Goal: Task Accomplishment & Management: Complete application form

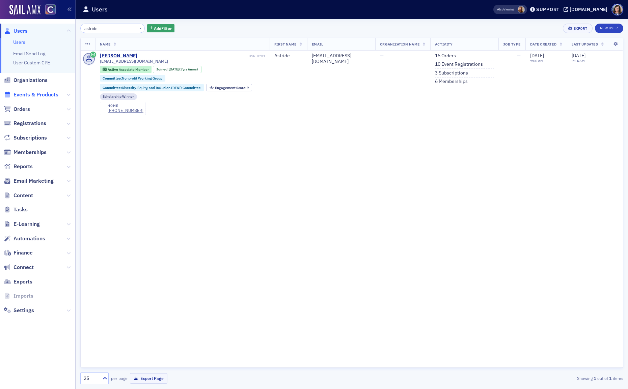
click at [30, 93] on span "Events & Products" at bounding box center [35, 94] width 45 height 7
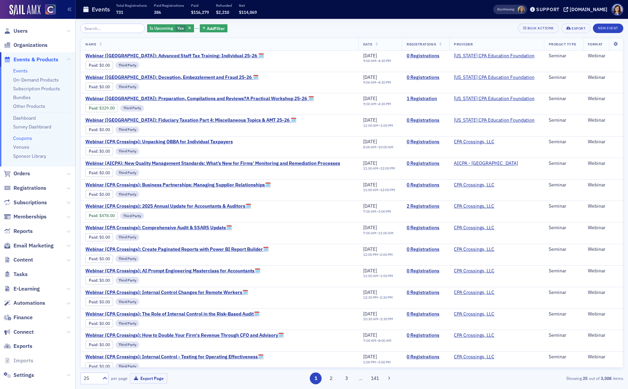
click at [28, 140] on link "Coupons" at bounding box center [22, 138] width 19 height 6
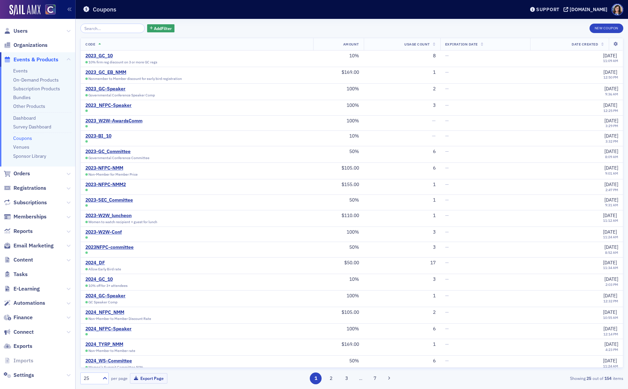
click at [107, 30] on input "search" at bounding box center [112, 28] width 64 height 9
type input "c"
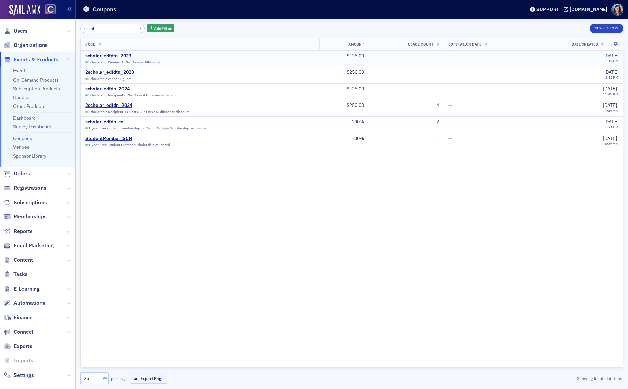
type input "schol"
click at [123, 55] on div "scholar_edfdtn_2023" at bounding box center [122, 56] width 75 height 6
click at [105, 90] on div "scholar_edfdn_2024" at bounding box center [131, 89] width 92 height 6
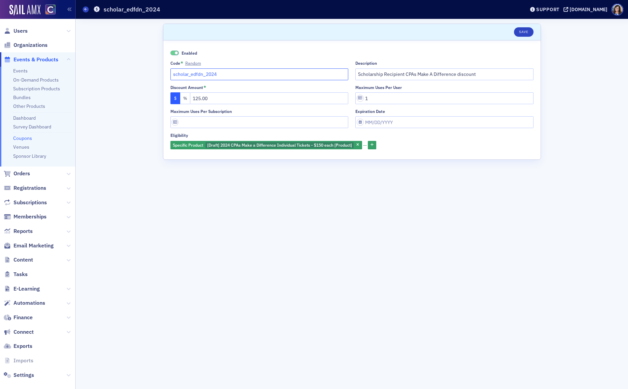
drag, startPoint x: 205, startPoint y: 76, endPoint x: 168, endPoint y: 74, distance: 37.1
click at [168, 74] on div "Enabled Code * Random scholar_edfdn_2024 Description Scholarship Recipient CPAs…" at bounding box center [351, 99] width 377 height 119
click at [434, 74] on input "Scholarship Recipient CPAs Make A Difference discount" at bounding box center [444, 74] width 178 height 12
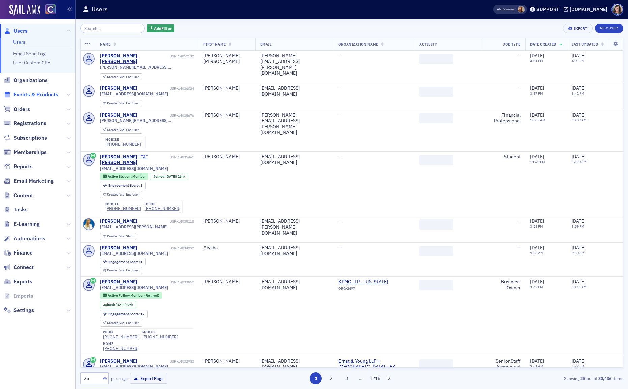
click at [20, 91] on span "Events & Products" at bounding box center [37, 95] width 75 height 15
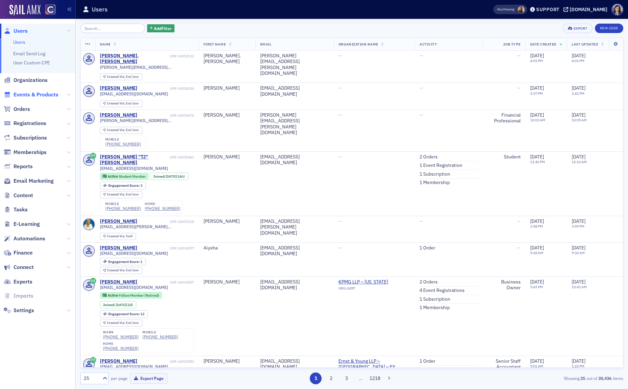
click at [22, 95] on span "Events & Products" at bounding box center [35, 94] width 45 height 7
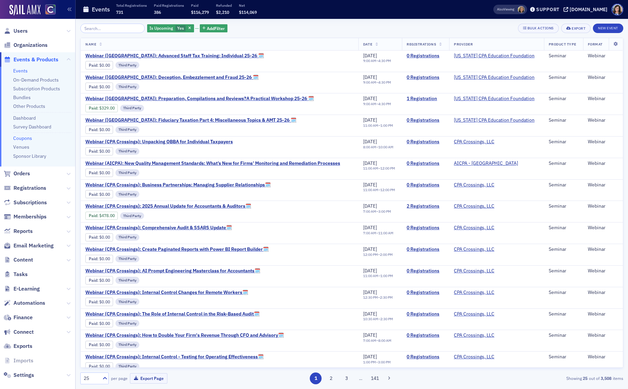
click at [23, 137] on link "Coupons" at bounding box center [22, 138] width 19 height 6
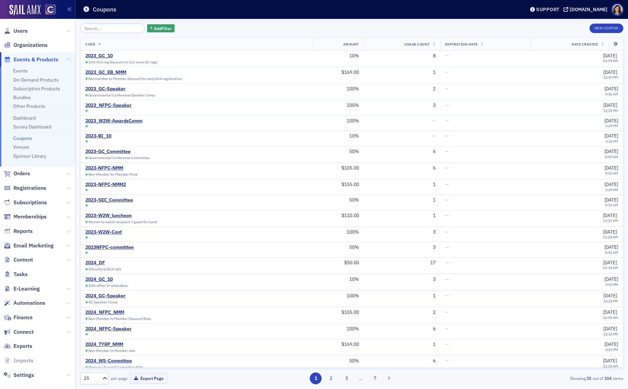
click at [110, 26] on input "search" at bounding box center [112, 28] width 64 height 9
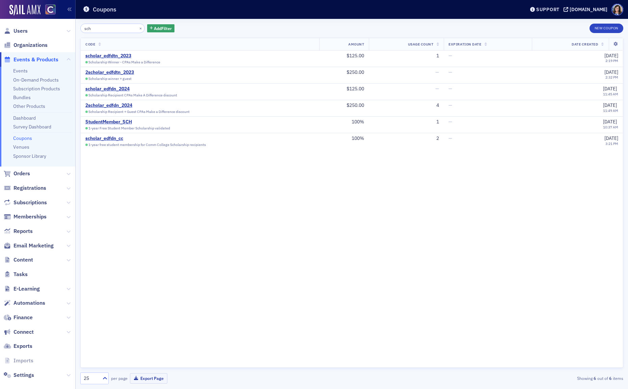
type input "sch"
click at [606, 28] on button "New Coupon" at bounding box center [606, 28] width 34 height 9
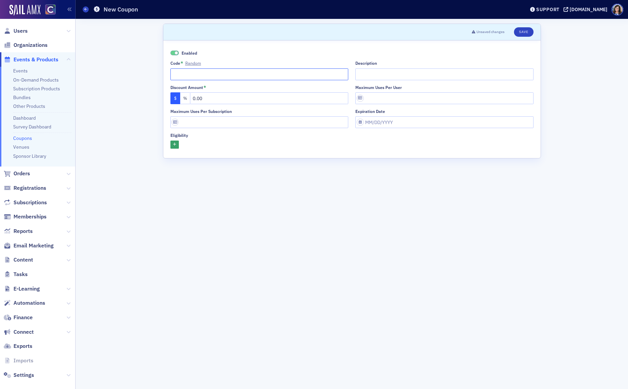
click at [231, 76] on input "Code * Random" at bounding box center [259, 74] width 178 height 12
paste input "scholar_edfdn_"
type input "scholar_edfdn_2025"
drag, startPoint x: 209, startPoint y: 97, endPoint x: 190, endPoint y: 97, distance: 19.6
click at [190, 97] on input "0.00" at bounding box center [269, 98] width 159 height 12
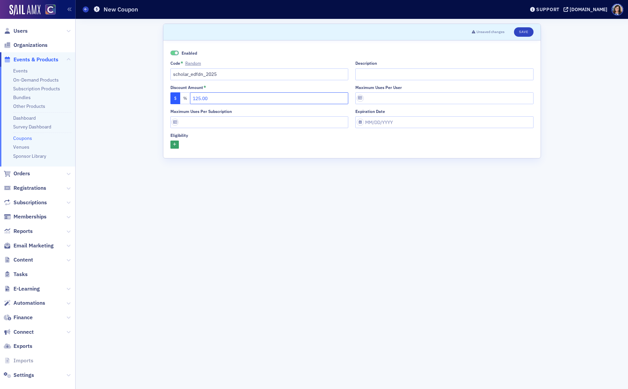
type input "125.00"
click at [379, 76] on input "Description" at bounding box center [444, 74] width 178 height 12
paste input "Scholarship Recipient CPAs Make A Difference discount"
type input "Scholarship Recipient CPAs Make A Difference discount"
click at [367, 99] on input "Maximum uses per user" at bounding box center [444, 98] width 178 height 12
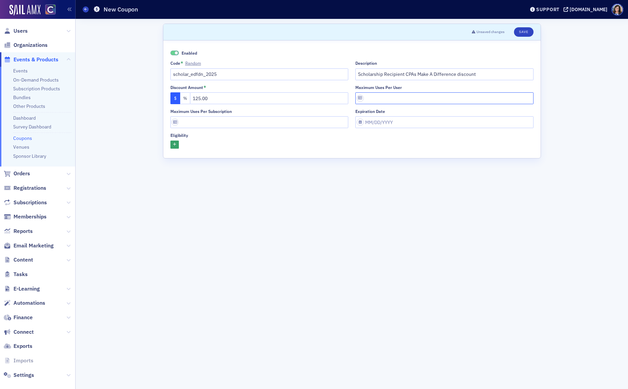
click at [362, 100] on input "Maximum uses per user" at bounding box center [444, 98] width 178 height 12
type input "1"
click at [173, 146] on icon "button" at bounding box center [174, 145] width 3 height 4
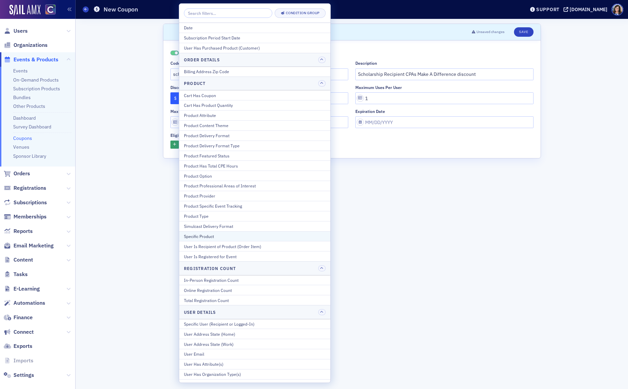
click at [197, 238] on div "Specific Product" at bounding box center [255, 236] width 142 height 6
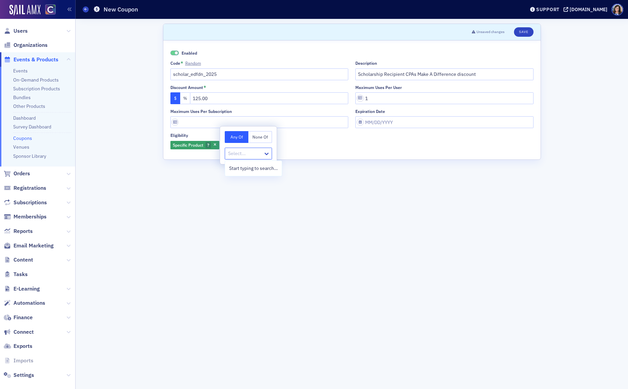
click at [235, 153] on div at bounding box center [244, 153] width 35 height 8
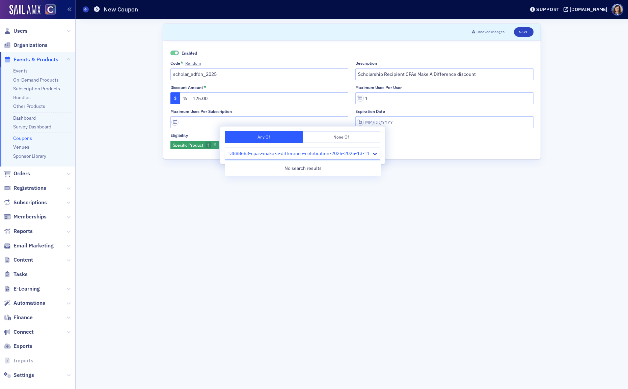
type input "13888683-cpas-make-a-difference-celebration-2025-2025-13-11"
click at [188, 231] on form "Scroll to Unsaved changes Save Enabled Code * Random scholar_edfdn_2025 Descrip…" at bounding box center [352, 204] width 378 height 361
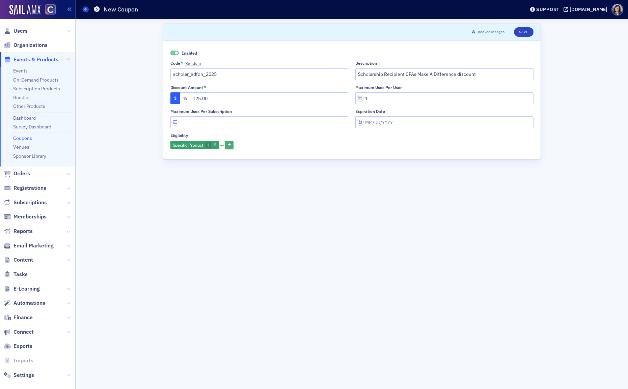
click at [229, 143] on icon "button" at bounding box center [229, 145] width 3 height 4
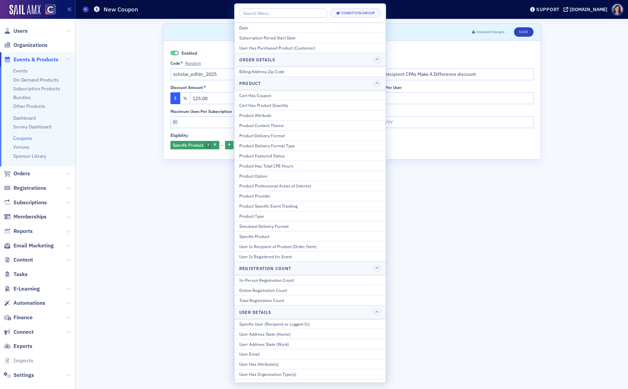
drag, startPoint x: 183, startPoint y: 180, endPoint x: 208, endPoint y: 160, distance: 32.1
click at [185, 176] on form "Scroll to Unsaved changes Save Enabled Code * Random scholar_edfdn_2025 Descrip…" at bounding box center [352, 204] width 378 height 361
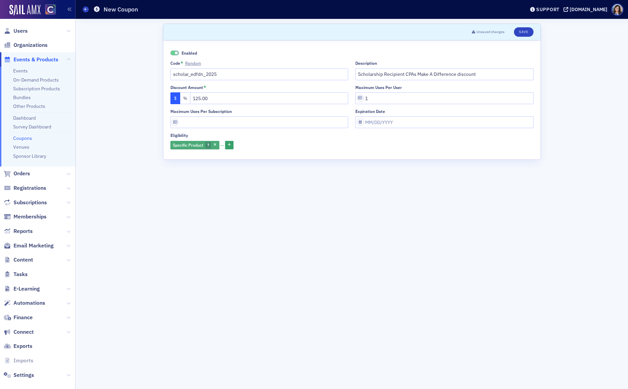
click at [197, 145] on span "Specific Product" at bounding box center [188, 144] width 30 height 5
click at [251, 155] on div at bounding box center [244, 153] width 35 height 8
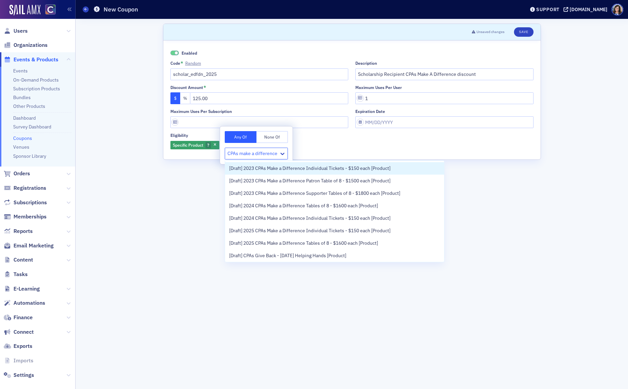
type input "CPAs make a difference"
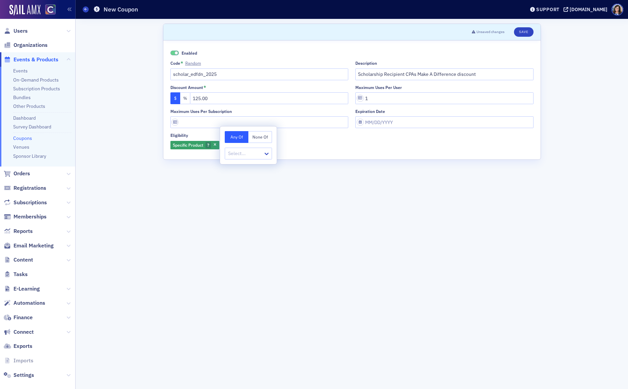
click at [117, 264] on div "Scroll to Unsaved changes Save Enabled Code * Random scholar_edfdn_2025 Descrip…" at bounding box center [351, 204] width 543 height 370
click at [190, 146] on span "Specific Product" at bounding box center [188, 144] width 30 height 5
click at [263, 154] on icon at bounding box center [266, 153] width 7 height 7
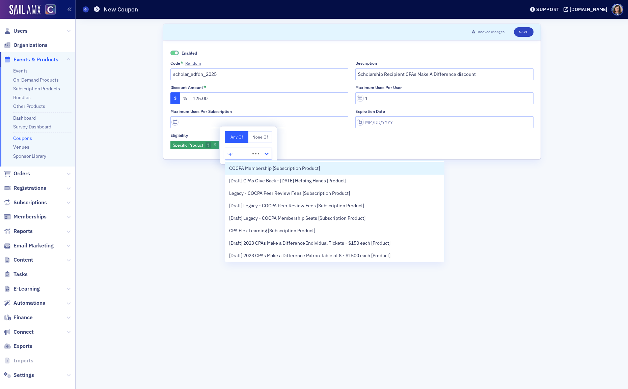
type input "c"
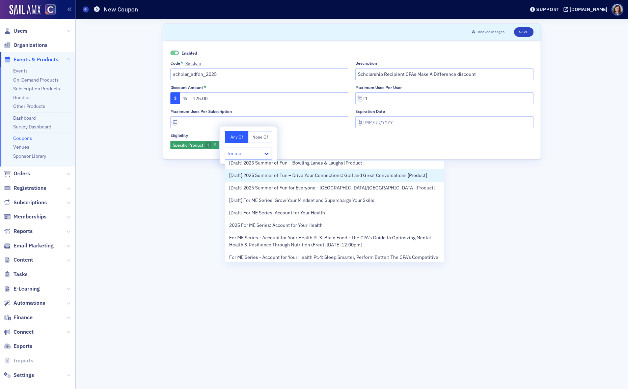
scroll to position [246, 0]
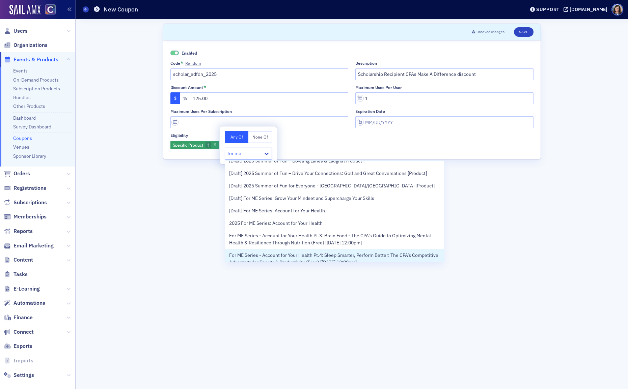
type input "for me"
click at [191, 297] on form "Scroll to Unsaved changes Save Enabled Code * Random scholar_edfdn_2025 Descrip…" at bounding box center [352, 204] width 378 height 361
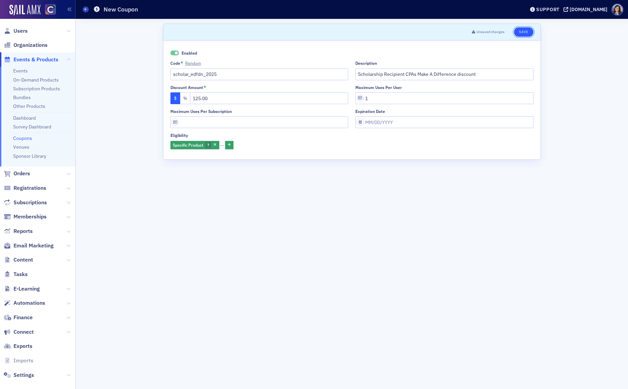
click at [524, 32] on button "Save" at bounding box center [523, 31] width 19 height 9
click at [199, 144] on span "Specific Product" at bounding box center [188, 144] width 30 height 5
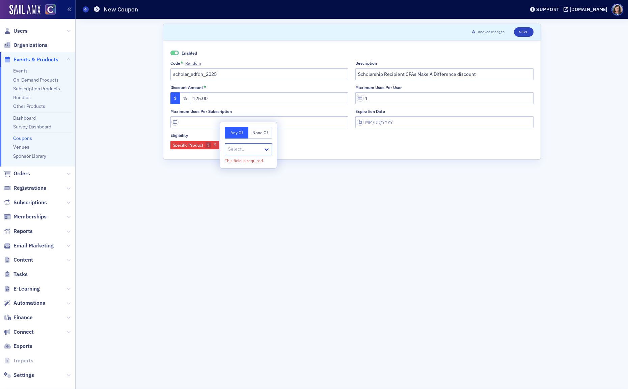
click at [245, 149] on div at bounding box center [244, 149] width 35 height 8
type input "cpas"
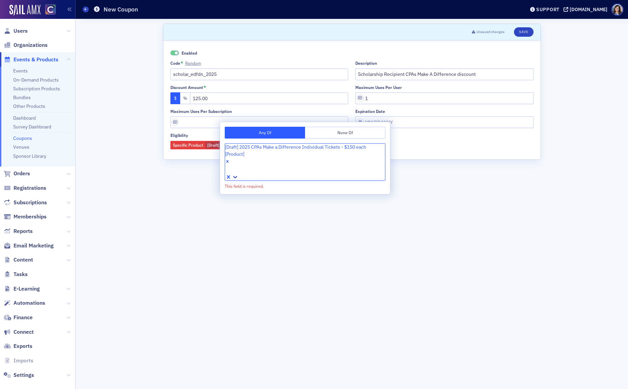
click at [334, 192] on form "Scroll to Unsaved changes Save Enabled Code * Random scholar_edfdn_2025 Descrip…" at bounding box center [352, 204] width 378 height 361
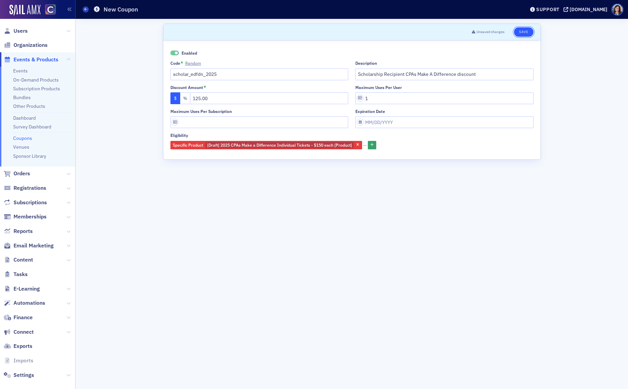
click at [521, 31] on button "Save" at bounding box center [523, 31] width 19 height 9
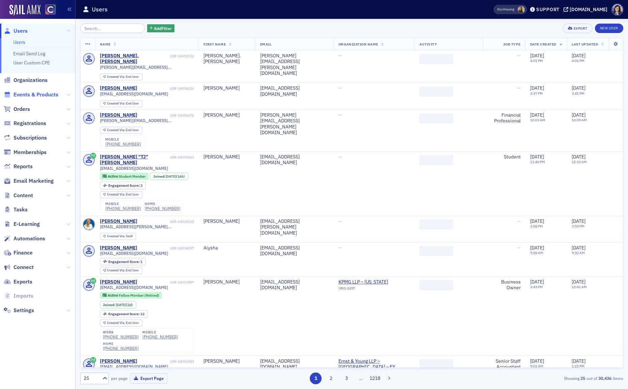
click at [35, 96] on span "Events & Products" at bounding box center [35, 94] width 45 height 7
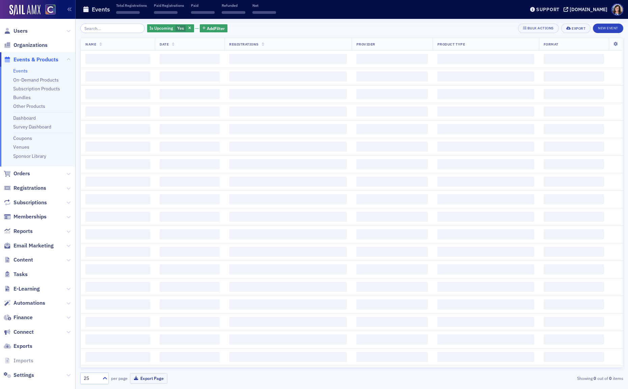
click at [97, 27] on input "search" at bounding box center [112, 28] width 64 height 9
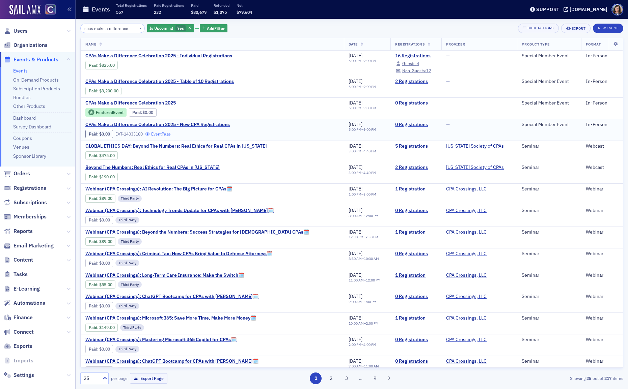
type input "cpas make a difference"
click at [168, 134] on link "Event Page" at bounding box center [158, 134] width 26 height 5
click at [165, 64] on link "Event Page" at bounding box center [163, 65] width 26 height 5
click at [173, 67] on link "Event Page" at bounding box center [163, 65] width 26 height 5
click at [200, 112] on link "Event Page" at bounding box center [202, 112] width 26 height 5
